Goal: Information Seeking & Learning: Learn about a topic

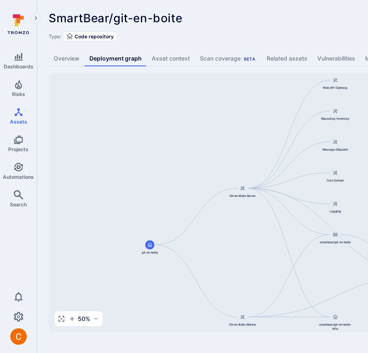
drag, startPoint x: 246, startPoint y: 143, endPoint x: 215, endPoint y: 143, distance: 31.3
click at [215, 143] on div "git-en-boite-server smartbear/git-en-boite Git-en-Boite Server git-en-boite Git…" at bounding box center [317, 202] width 537 height 259
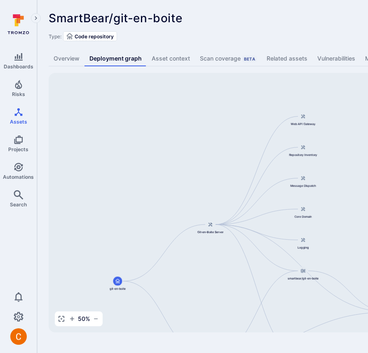
drag, startPoint x: 197, startPoint y: 122, endPoint x: 168, endPoint y: 159, distance: 46.6
click at [168, 159] on div "git-en-boite-server smartbear/git-en-boite Git-en-Boite Server git-en-boite Git…" at bounding box center [317, 202] width 537 height 259
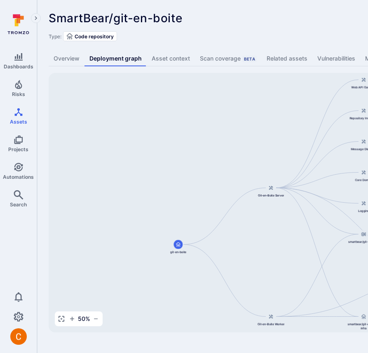
click at [303, 31] on div "Type: Code repository" at bounding box center [315, 36] width 533 height 10
